Goal: Task Accomplishment & Management: Complete application form

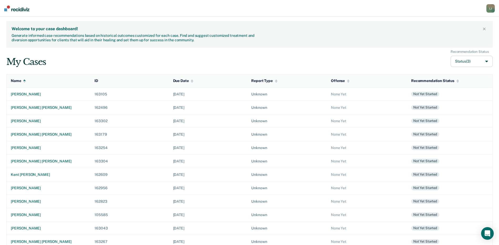
click at [359, 28] on div "Welcome to your case dashboard!" at bounding box center [247, 28] width 470 height 5
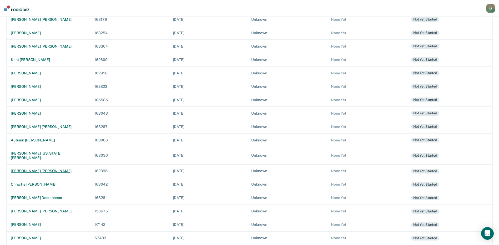
click at [32, 169] on div "[PERSON_NAME] [PERSON_NAME]" at bounding box center [48, 171] width 75 height 4
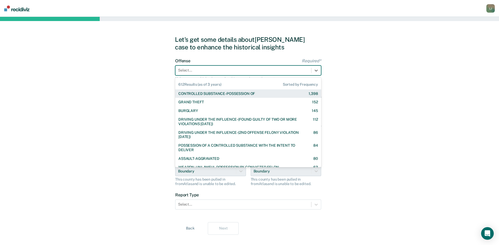
click at [207, 69] on div at bounding box center [243, 71] width 130 height 6
click at [212, 92] on div "CONTROLLED SUBSTANCE-POSSESSION OF" at bounding box center [216, 94] width 77 height 4
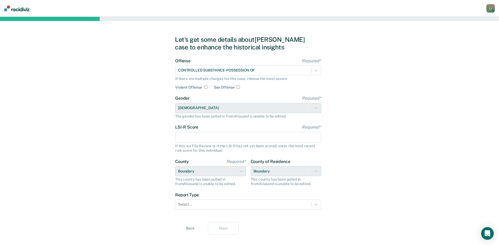
click at [196, 137] on input "LSI-R Score Required*" at bounding box center [248, 137] width 146 height 11
click at [189, 141] on input "LSI-R Score Required*" at bounding box center [248, 137] width 146 height 11
type input "36"
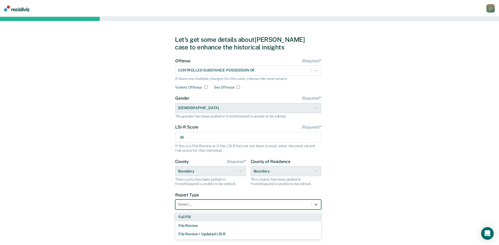
click at [193, 205] on div at bounding box center [243, 205] width 130 height 6
click at [193, 215] on div "Full PSI" at bounding box center [248, 217] width 146 height 9
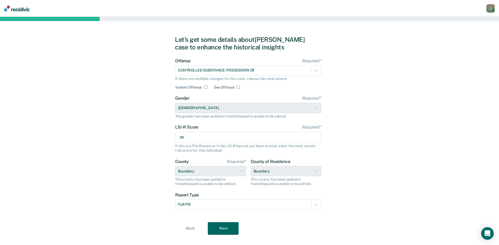
click at [223, 225] on button "Next" at bounding box center [223, 228] width 31 height 13
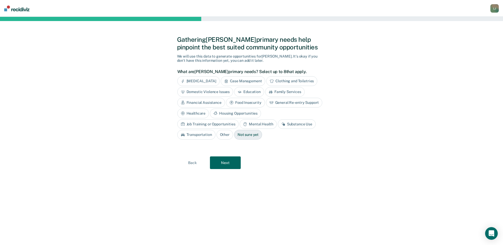
click at [234, 133] on div "Not sure yet" at bounding box center [248, 135] width 28 height 10
click at [226, 158] on button "Next" at bounding box center [225, 163] width 31 height 13
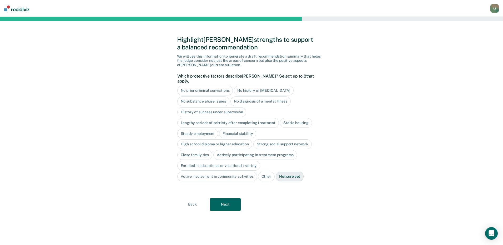
click at [229, 198] on button "Next" at bounding box center [225, 204] width 31 height 13
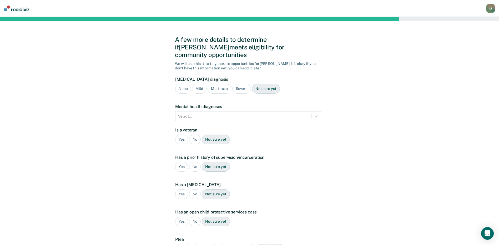
click at [245, 84] on div "Severe" at bounding box center [241, 89] width 19 height 10
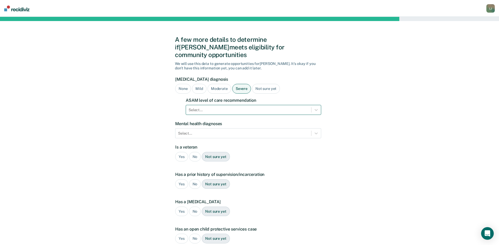
click at [197, 107] on div at bounding box center [249, 110] width 120 height 6
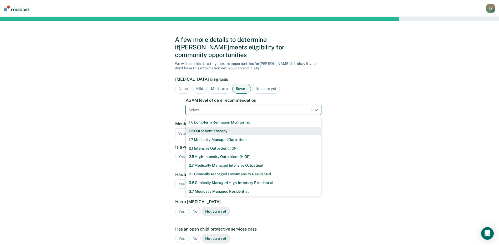
click at [201, 127] on div "1.5 Outpatient Therapy" at bounding box center [253, 131] width 135 height 9
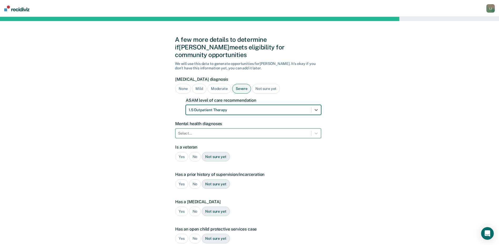
click at [194, 131] on div at bounding box center [243, 134] width 130 height 6
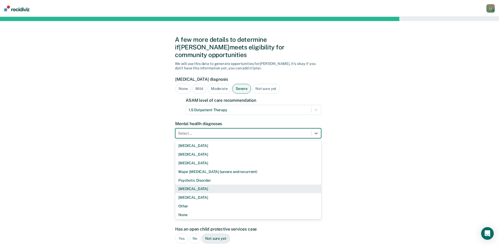
click at [201, 185] on div "[MEDICAL_DATA]" at bounding box center [248, 189] width 146 height 9
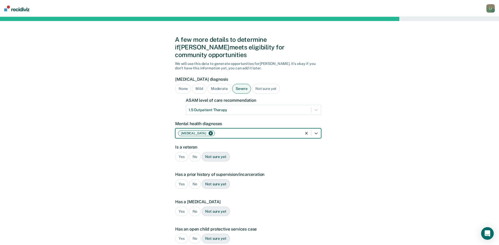
click at [193, 152] on div "No" at bounding box center [195, 157] width 12 height 10
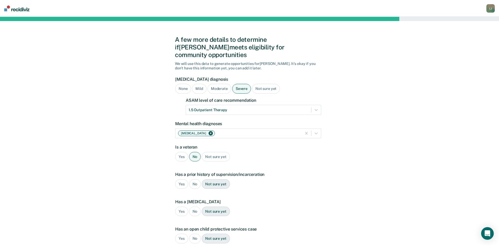
click at [183, 179] on div "Yes" at bounding box center [181, 184] width 13 height 10
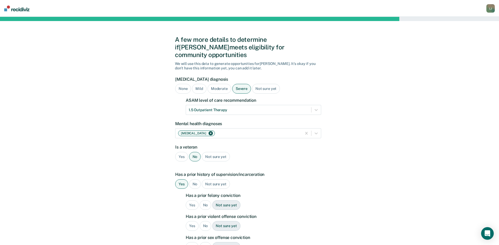
click at [193, 200] on div "Yes" at bounding box center [192, 205] width 13 height 10
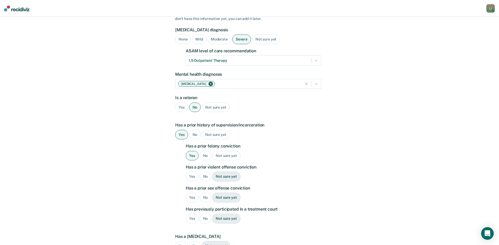
scroll to position [53, 0]
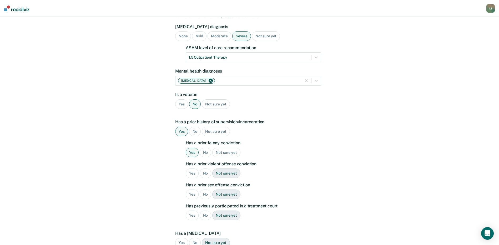
click at [203, 169] on div "No" at bounding box center [206, 174] width 12 height 10
click at [204, 190] on div "No" at bounding box center [206, 195] width 12 height 10
click at [204, 211] on div "No" at bounding box center [206, 216] width 12 height 10
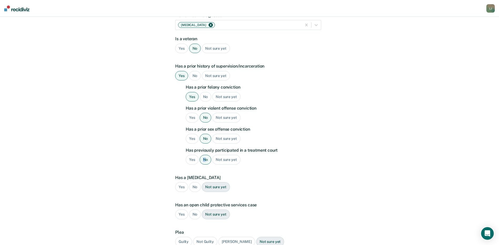
scroll to position [132, 0]
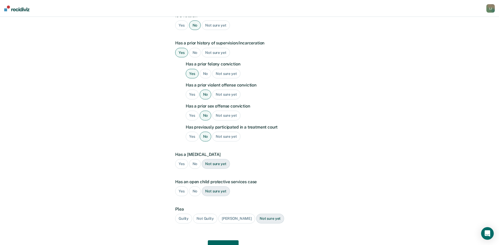
drag, startPoint x: 195, startPoint y: 156, endPoint x: 191, endPoint y: 170, distance: 14.6
click at [195, 159] on div "No" at bounding box center [195, 164] width 12 height 10
click at [191, 186] on div "No" at bounding box center [195, 191] width 12 height 10
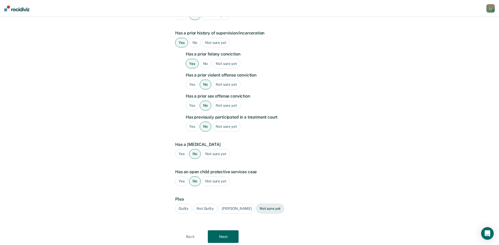
scroll to position [151, 0]
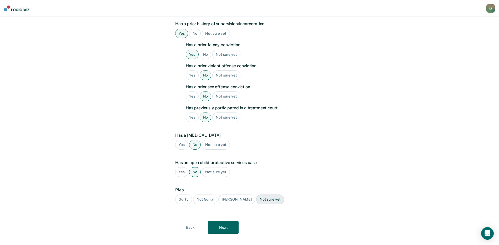
click at [179, 195] on div "Guilty" at bounding box center [183, 200] width 17 height 10
click at [223, 223] on button "Next" at bounding box center [223, 227] width 31 height 13
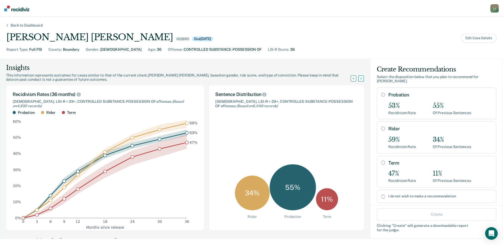
click at [381, 127] on input "Rider" at bounding box center [383, 129] width 4 height 4
radio input "true"
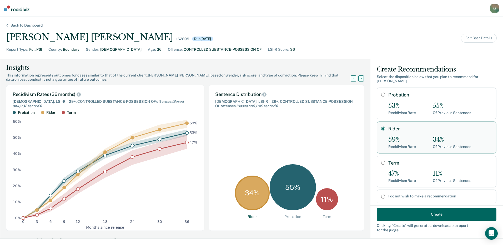
click at [416, 214] on button "Create" at bounding box center [437, 214] width 120 height 13
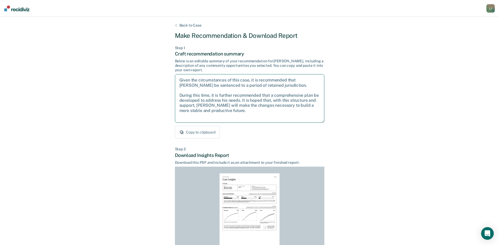
drag, startPoint x: 238, startPoint y: 113, endPoint x: 180, endPoint y: 79, distance: 66.5
click at [180, 79] on textarea "Given the circumstances of this case, it is recommended that [PERSON_NAME] be s…" at bounding box center [249, 98] width 149 height 49
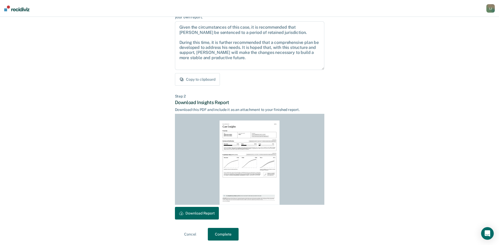
scroll to position [55, 0]
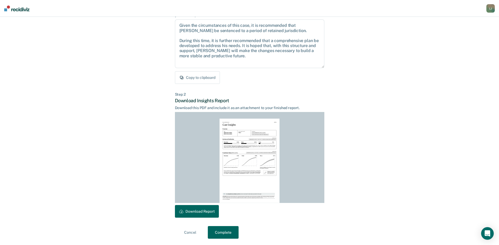
click at [230, 233] on button "Complete" at bounding box center [223, 232] width 31 height 13
click at [202, 211] on button "Download Report" at bounding box center [197, 211] width 44 height 13
